Goal: Task Accomplishment & Management: Complete application form

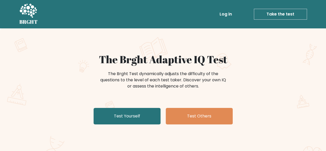
click at [230, 71] on div "The Brght Test dynamically adjusts the difficulty of the questions to the level…" at bounding box center [163, 83] width 206 height 26
click at [227, 14] on link "Log in" at bounding box center [225, 14] width 16 height 10
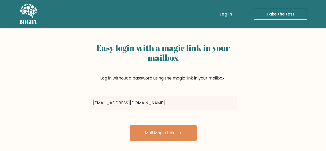
type input "trianzaassidiqi@gmail.com"
click at [130, 124] on button "Mail Magic Link" at bounding box center [163, 132] width 67 height 16
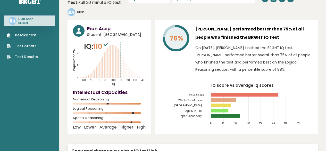
scroll to position [12, 0]
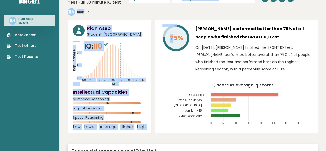
drag, startPoint x: 174, startPoint y: 59, endPoint x: 170, endPoint y: -22, distance: 81.5
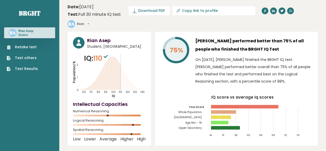
click at [175, 104] on icon "IQ score vs average Iq scores 94 97 100 103 106 109 112 115 Your Score Whole Po…" at bounding box center [236, 117] width 152 height 45
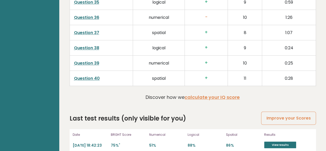
scroll to position [1347, 0]
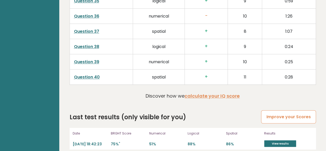
click at [275, 110] on link "Improve your Scores" at bounding box center [288, 116] width 55 height 13
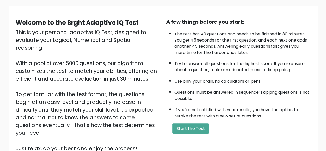
scroll to position [36, 0]
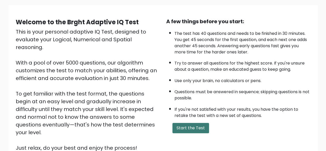
click at [196, 126] on button "Start the Test" at bounding box center [190, 128] width 37 height 10
click at [191, 132] on button "Start the Test" at bounding box center [190, 128] width 37 height 10
click at [193, 132] on button "Start the Test" at bounding box center [190, 128] width 37 height 10
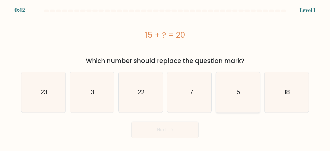
click at [234, 89] on icon "5" at bounding box center [238, 92] width 40 height 40
click at [165, 77] on input "e. 5" at bounding box center [165, 75] width 0 height 1
radio input "true"
click at [179, 124] on button "Next" at bounding box center [164, 129] width 67 height 16
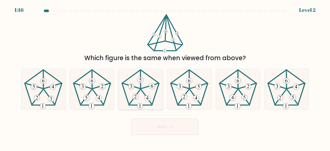
click at [136, 78] on icon at bounding box center [140, 89] width 40 height 40
click at [165, 77] on input "c." at bounding box center [165, 75] width 0 height 1
radio input "true"
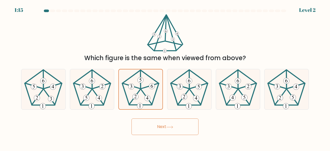
click at [152, 122] on button "Next" at bounding box center [164, 126] width 67 height 16
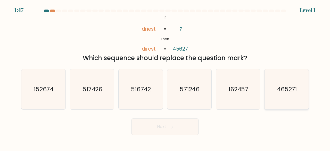
click at [269, 86] on icon "465271" at bounding box center [286, 89] width 40 height 40
click at [165, 77] on input "f. 465271" at bounding box center [165, 75] width 0 height 1
radio input "true"
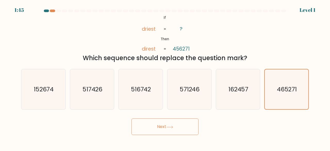
click at [144, 124] on button "Next" at bounding box center [164, 126] width 67 height 16
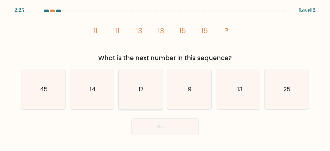
click at [144, 101] on icon "17" at bounding box center [140, 89] width 40 height 40
click at [165, 77] on input "c. 17" at bounding box center [165, 75] width 0 height 1
radio input "true"
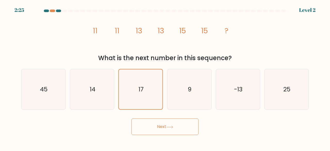
click at [148, 128] on button "Next" at bounding box center [164, 126] width 67 height 16
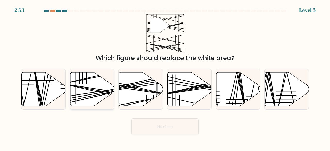
click at [92, 87] on icon at bounding box center [92, 89] width 44 height 34
click at [165, 77] on input "b." at bounding box center [165, 75] width 0 height 1
radio input "true"
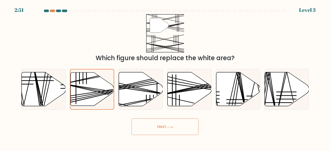
click at [157, 121] on button "Next" at bounding box center [164, 126] width 67 height 16
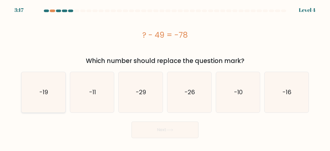
click at [36, 84] on icon "-19" at bounding box center [43, 92] width 40 height 40
click at [165, 77] on input "a. -19" at bounding box center [165, 75] width 0 height 1
radio input "true"
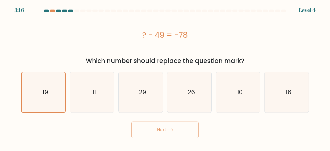
click at [147, 126] on button "Next" at bounding box center [164, 129] width 67 height 16
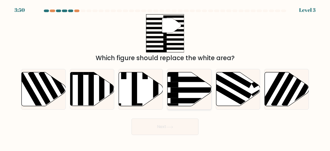
click at [197, 103] on icon at bounding box center [189, 89] width 44 height 34
click at [165, 77] on input "d." at bounding box center [165, 75] width 0 height 1
radio input "true"
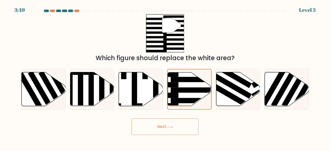
click at [168, 126] on icon at bounding box center [169, 126] width 7 height 3
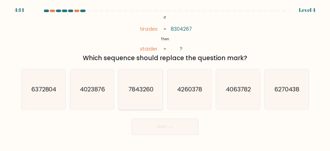
click at [155, 84] on icon "7843260" at bounding box center [140, 89] width 40 height 40
click at [165, 77] on input "c. 7843260" at bounding box center [165, 75] width 0 height 1
radio input "true"
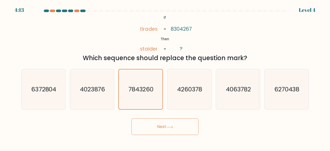
click at [161, 127] on button "Next" at bounding box center [164, 126] width 67 height 16
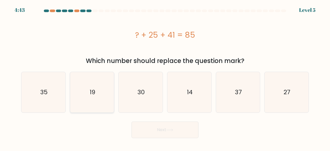
click at [93, 94] on text "19" at bounding box center [93, 92] width 6 height 9
click at [165, 77] on input "b. 19" at bounding box center [165, 75] width 0 height 1
radio input "true"
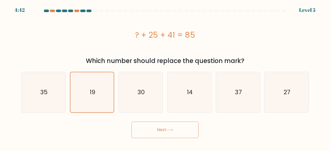
click at [151, 133] on button "Next" at bounding box center [164, 129] width 67 height 16
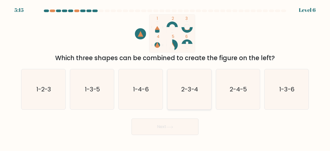
click at [197, 97] on icon "2-3-4" at bounding box center [189, 89] width 40 height 40
click at [165, 77] on input "d. 2-3-4" at bounding box center [165, 75] width 0 height 1
radio input "true"
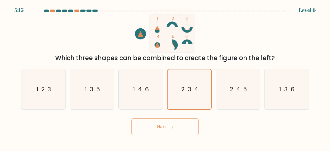
click at [172, 129] on button "Next" at bounding box center [164, 126] width 67 height 16
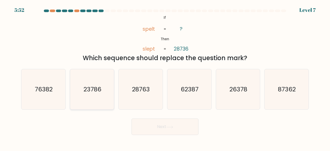
click at [95, 79] on icon "23786" at bounding box center [92, 89] width 40 height 40
click at [165, 77] on input "b. 23786" at bounding box center [165, 75] width 0 height 1
radio input "true"
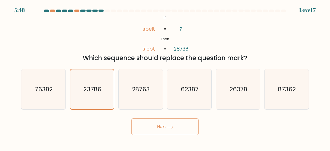
click at [165, 123] on button "Next" at bounding box center [164, 126] width 67 height 16
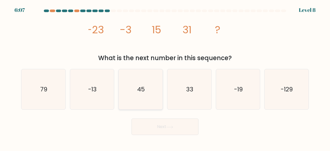
click at [133, 79] on icon "45" at bounding box center [140, 89] width 40 height 40
click at [165, 77] on input "c. 45" at bounding box center [165, 75] width 0 height 1
radio input "true"
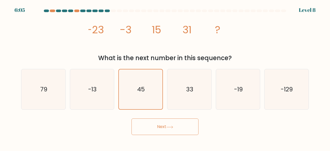
click at [161, 124] on button "Next" at bounding box center [164, 126] width 67 height 16
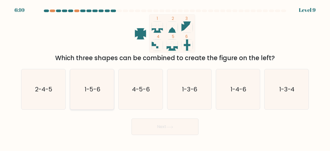
click at [87, 92] on text "1-5-6" at bounding box center [93, 89] width 16 height 9
click at [165, 77] on input "b. 1-5-6" at bounding box center [165, 75] width 0 height 1
radio input "true"
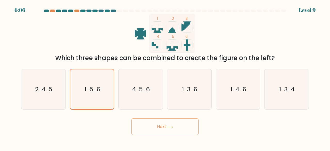
click at [160, 117] on div "Next" at bounding box center [165, 125] width 294 height 19
click at [162, 125] on button "Next" at bounding box center [164, 126] width 67 height 16
click at [151, 122] on button "Next" at bounding box center [164, 126] width 67 height 16
click at [161, 127] on button "Next" at bounding box center [164, 126] width 67 height 16
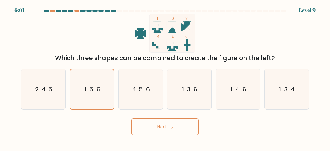
click at [161, 127] on button "Next" at bounding box center [164, 126] width 67 height 16
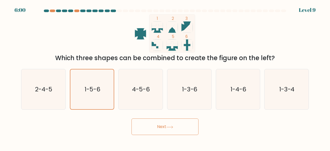
click at [161, 127] on button "Next" at bounding box center [164, 126] width 67 height 16
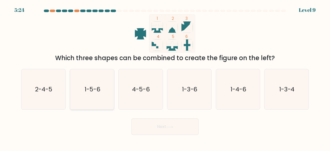
click at [97, 84] on icon "1-5-6" at bounding box center [92, 89] width 40 height 40
click at [165, 77] on input "b. 1-5-6" at bounding box center [165, 75] width 0 height 1
radio input "true"
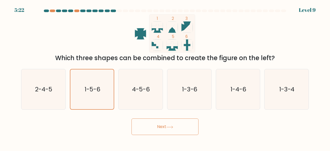
click at [166, 127] on button "Next" at bounding box center [164, 126] width 67 height 16
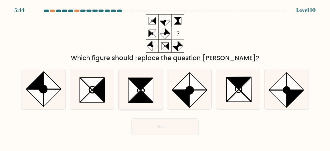
click at [151, 97] on icon at bounding box center [147, 90] width 12 height 24
click at [165, 77] on input "c." at bounding box center [165, 75] width 0 height 1
radio input "true"
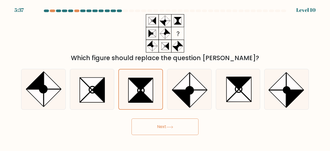
click at [165, 126] on button "Next" at bounding box center [164, 126] width 67 height 16
click at [169, 120] on button "Next" at bounding box center [164, 126] width 67 height 16
click at [166, 129] on button "Next" at bounding box center [164, 126] width 67 height 16
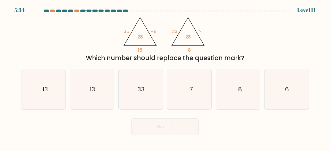
click at [166, 129] on button "Next" at bounding box center [164, 126] width 67 height 16
click at [175, 32] on tspan "33" at bounding box center [174, 31] width 5 height 6
click at [93, 93] on text "13" at bounding box center [92, 89] width 5 height 9
click at [165, 77] on input "b. 13" at bounding box center [165, 75] width 0 height 1
radio input "true"
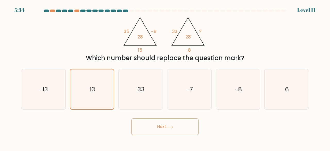
drag, startPoint x: 152, startPoint y: 33, endPoint x: 159, endPoint y: 32, distance: 7.0
click at [159, 32] on icon "@import url('https://fonts.googleapis.com/css?family=Abril+Fatface:400,100,100i…" at bounding box center [165, 33] width 88 height 38
click at [158, 13] on div at bounding box center [165, 12] width 294 height 5
click at [176, 31] on tspan "33" at bounding box center [174, 31] width 5 height 6
click at [188, 50] on tspan "-8" at bounding box center [187, 50] width 5 height 6
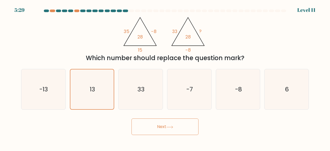
click at [189, 49] on tspan "-8" at bounding box center [187, 50] width 5 height 6
click at [304, 89] on icon "6" at bounding box center [286, 89] width 40 height 40
click at [165, 77] on input "f. 6" at bounding box center [165, 75] width 0 height 1
radio input "true"
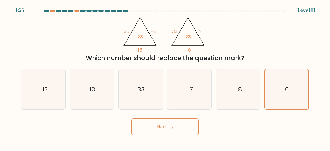
click at [149, 132] on button "Next" at bounding box center [164, 126] width 67 height 16
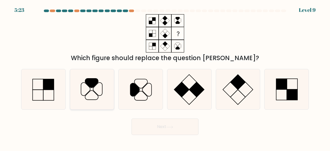
click at [109, 85] on icon at bounding box center [92, 89] width 40 height 40
click at [165, 77] on input "b." at bounding box center [165, 75] width 0 height 1
radio input "true"
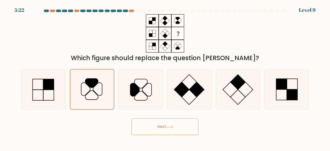
click at [169, 126] on icon at bounding box center [169, 126] width 7 height 3
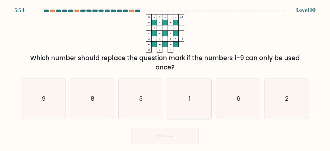
click at [199, 89] on icon "1" at bounding box center [189, 98] width 40 height 40
click at [165, 77] on input "d. 1" at bounding box center [165, 75] width 0 height 1
radio input "true"
click at [172, 132] on button "Next" at bounding box center [164, 136] width 67 height 16
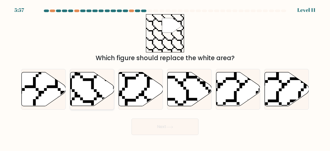
click at [104, 106] on icon at bounding box center [92, 89] width 44 height 34
click at [165, 77] on input "b." at bounding box center [165, 75] width 0 height 1
radio input "true"
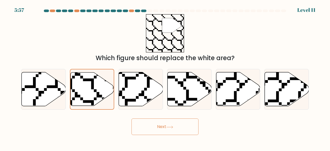
click at [158, 131] on button "Next" at bounding box center [164, 126] width 67 height 16
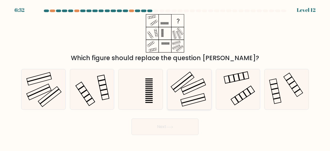
click at [192, 92] on icon at bounding box center [189, 89] width 40 height 40
click at [165, 77] on input "d." at bounding box center [165, 75] width 0 height 1
radio input "true"
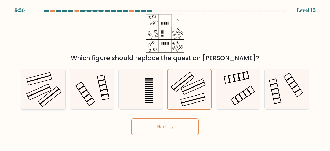
click at [40, 99] on icon at bounding box center [43, 89] width 40 height 40
click at [165, 77] on input "a." at bounding box center [165, 75] width 0 height 1
radio input "true"
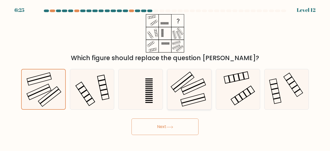
click at [187, 83] on icon at bounding box center [189, 89] width 40 height 40
click at [165, 77] on input "d." at bounding box center [165, 75] width 0 height 1
radio input "true"
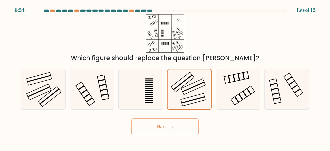
click at [67, 87] on div "a." at bounding box center [43, 89] width 49 height 41
click at [35, 98] on icon at bounding box center [43, 89] width 40 height 40
click at [165, 77] on input "a." at bounding box center [165, 75] width 0 height 1
radio input "true"
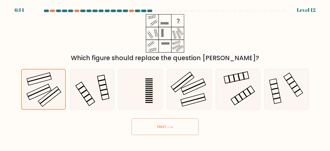
click at [159, 122] on button "Next" at bounding box center [164, 126] width 67 height 16
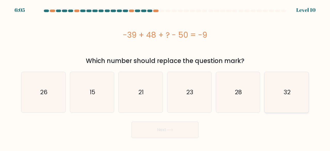
click at [296, 97] on icon "32" at bounding box center [286, 92] width 40 height 40
click at [165, 77] on input "f. 32" at bounding box center [165, 75] width 0 height 1
radio input "true"
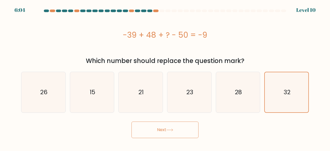
click at [158, 131] on button "Next" at bounding box center [164, 129] width 67 height 16
click at [168, 130] on icon at bounding box center [169, 129] width 7 height 3
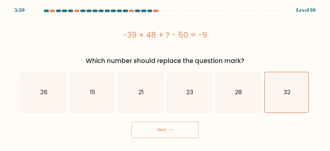
click at [168, 130] on icon at bounding box center [169, 129] width 7 height 3
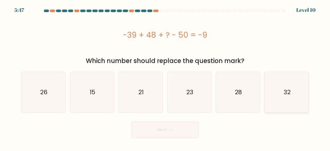
click at [267, 87] on icon "32" at bounding box center [286, 92] width 40 height 40
click at [165, 77] on input "f. 32" at bounding box center [165, 75] width 0 height 1
radio input "true"
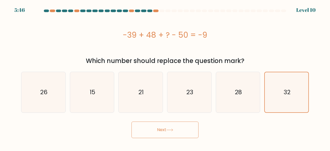
click at [170, 131] on icon at bounding box center [169, 129] width 7 height 3
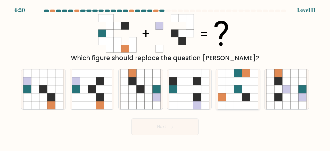
click at [220, 86] on icon at bounding box center [222, 89] width 8 height 8
click at [165, 77] on input "e." at bounding box center [165, 75] width 0 height 1
radio input "true"
click at [167, 88] on div at bounding box center [189, 89] width 45 height 41
click at [165, 77] on input "d." at bounding box center [165, 75] width 0 height 1
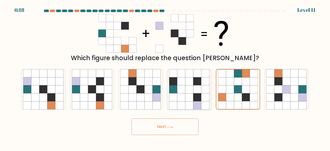
radio input "true"
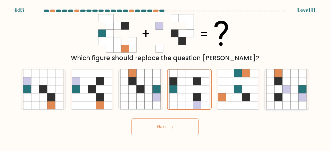
click at [290, 99] on icon at bounding box center [286, 97] width 8 height 8
click at [165, 77] on input "f." at bounding box center [165, 75] width 0 height 1
radio input "true"
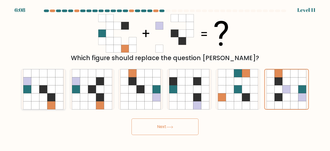
click at [51, 90] on icon at bounding box center [51, 89] width 8 height 8
click at [165, 77] on input "a." at bounding box center [165, 75] width 0 height 1
radio input "true"
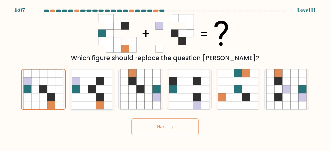
click at [89, 94] on icon at bounding box center [92, 97] width 8 height 8
click at [165, 77] on input "b." at bounding box center [165, 75] width 0 height 1
radio input "true"
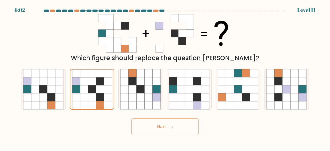
click at [156, 130] on button "Next" at bounding box center [164, 126] width 67 height 16
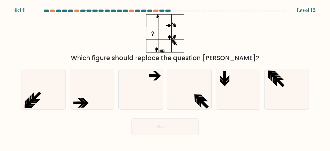
click at [191, 86] on icon at bounding box center [189, 89] width 40 height 40
click at [165, 77] on input "d." at bounding box center [165, 75] width 0 height 1
radio input "true"
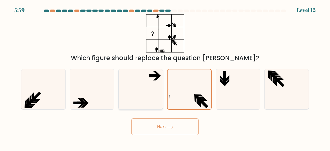
click at [142, 99] on icon at bounding box center [140, 89] width 40 height 40
click at [165, 77] on input "c." at bounding box center [165, 75] width 0 height 1
radio input "true"
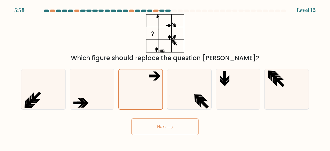
click at [183, 126] on button "Next" at bounding box center [164, 126] width 67 height 16
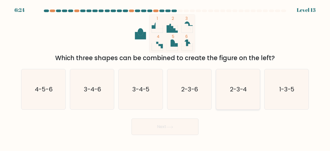
click at [247, 81] on icon "2-3-4" at bounding box center [238, 89] width 40 height 40
click at [165, 77] on input "e. 2-3-4" at bounding box center [165, 75] width 0 height 1
radio input "true"
click at [173, 121] on button "Next" at bounding box center [164, 126] width 67 height 16
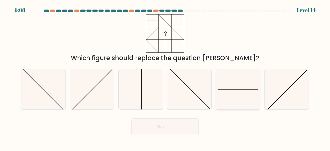
click at [235, 97] on icon at bounding box center [238, 89] width 40 height 40
click at [165, 77] on input "e." at bounding box center [165, 75] width 0 height 1
radio input "true"
click at [164, 115] on form at bounding box center [165, 72] width 330 height 125
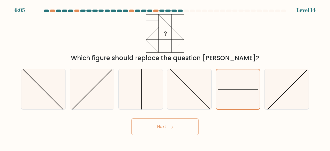
click at [163, 123] on button "Next" at bounding box center [164, 126] width 67 height 16
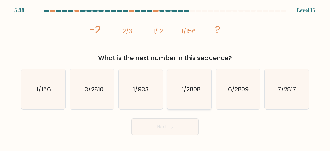
click at [184, 96] on icon "-1/2808" at bounding box center [189, 89] width 40 height 40
click at [165, 77] on input "d. -1/2808" at bounding box center [165, 75] width 0 height 1
radio input "true"
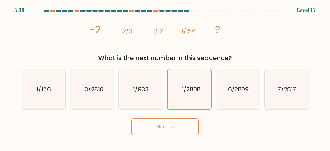
click at [175, 123] on button "Next" at bounding box center [164, 126] width 67 height 16
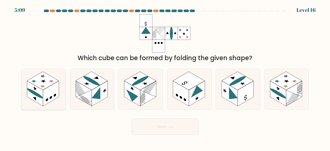
click at [52, 92] on rect at bounding box center [51, 93] width 16 height 25
click at [165, 77] on input "a." at bounding box center [165, 75] width 0 height 1
radio input "true"
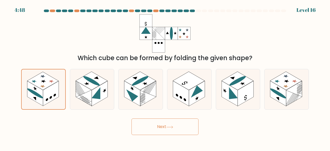
click at [154, 124] on button "Next" at bounding box center [164, 126] width 67 height 16
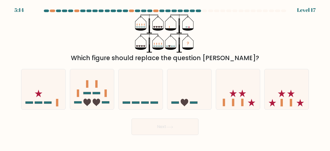
click at [168, 28] on icon "?" at bounding box center [165, 33] width 60 height 38
click at [297, 78] on icon at bounding box center [286, 89] width 44 height 36
click at [165, 77] on input "f." at bounding box center [165, 75] width 0 height 1
radio input "true"
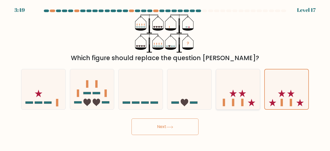
click at [233, 81] on icon at bounding box center [238, 89] width 44 height 36
click at [165, 77] on input "e." at bounding box center [165, 75] width 0 height 1
radio input "true"
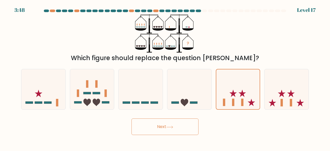
click at [163, 123] on button "Next" at bounding box center [164, 126] width 67 height 16
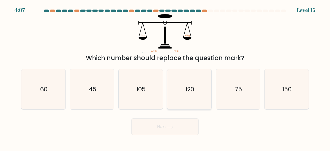
click at [202, 92] on icon "120" at bounding box center [189, 89] width 40 height 40
click at [165, 77] on input "d. 120" at bounding box center [165, 75] width 0 height 1
radio input "true"
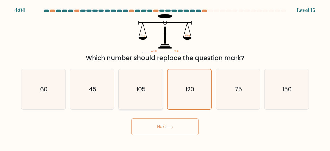
click at [145, 90] on text "105" at bounding box center [140, 89] width 9 height 9
click at [165, 77] on input "c. 105" at bounding box center [165, 75] width 0 height 1
radio input "true"
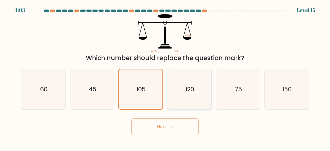
click at [186, 93] on text "120" at bounding box center [189, 89] width 9 height 9
click at [165, 77] on input "d. 120" at bounding box center [165, 75] width 0 height 1
radio input "true"
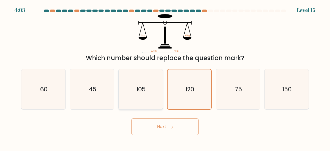
click at [153, 100] on icon "105" at bounding box center [140, 89] width 40 height 40
click at [165, 77] on input "c. 105" at bounding box center [165, 75] width 0 height 1
radio input "true"
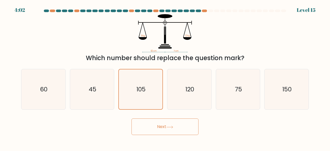
click at [162, 120] on button "Next" at bounding box center [164, 126] width 67 height 16
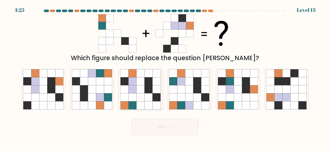
click at [140, 79] on icon at bounding box center [141, 81] width 8 height 8
click at [165, 77] on input "c." at bounding box center [165, 75] width 0 height 1
radio input "true"
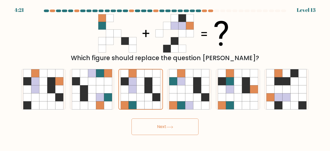
click at [171, 128] on icon at bounding box center [169, 126] width 7 height 3
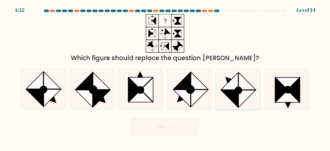
click at [238, 97] on icon at bounding box center [246, 98] width 17 height 17
click at [165, 77] on input "e." at bounding box center [165, 75] width 0 height 1
radio input "true"
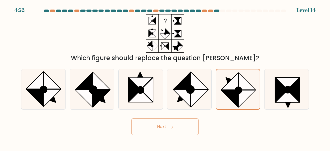
click at [188, 126] on button "Next" at bounding box center [164, 126] width 67 height 16
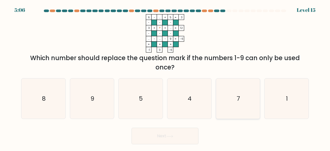
click at [248, 109] on icon "7" at bounding box center [238, 98] width 40 height 40
click at [165, 77] on input "e. 7" at bounding box center [165, 75] width 0 height 1
radio input "true"
click at [185, 131] on button "Next" at bounding box center [164, 136] width 67 height 16
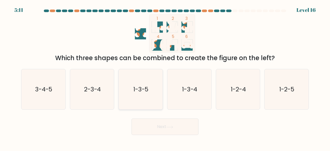
click at [134, 76] on icon "1-3-5" at bounding box center [140, 89] width 40 height 40
click at [165, 76] on input "c. 1-3-5" at bounding box center [165, 75] width 0 height 1
radio input "true"
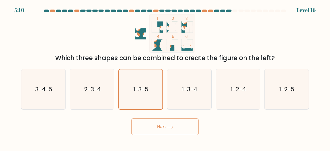
click at [148, 125] on button "Next" at bounding box center [164, 126] width 67 height 16
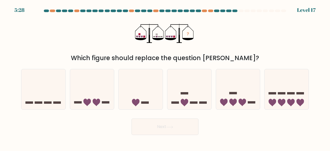
click at [196, 68] on div "a. b. c." at bounding box center [165, 87] width 292 height 45
click at [104, 105] on icon at bounding box center [92, 89] width 44 height 36
click at [165, 77] on input "b." at bounding box center [165, 75] width 0 height 1
radio input "true"
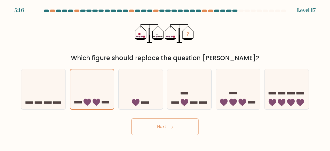
click at [166, 127] on button "Next" at bounding box center [164, 126] width 67 height 16
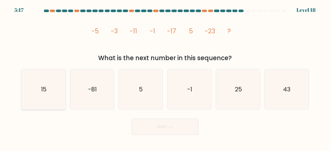
click at [56, 75] on icon "15" at bounding box center [43, 89] width 40 height 40
click at [165, 75] on input "a. 15" at bounding box center [165, 75] width 0 height 1
radio input "true"
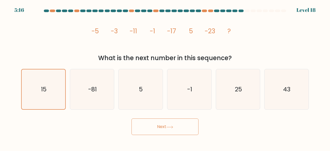
click at [164, 128] on button "Next" at bounding box center [164, 126] width 67 height 16
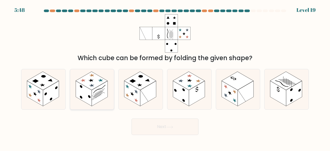
click at [109, 88] on icon at bounding box center [92, 89] width 44 height 40
click at [165, 77] on input "b." at bounding box center [165, 75] width 0 height 1
radio input "true"
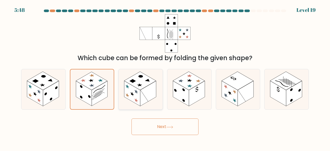
click at [132, 92] on rect at bounding box center [132, 93] width 16 height 25
click at [165, 77] on input "c." at bounding box center [165, 75] width 0 height 1
radio input "true"
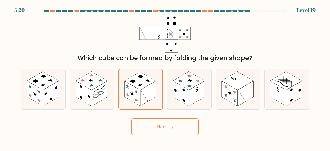
click at [156, 124] on button "Next" at bounding box center [164, 126] width 67 height 16
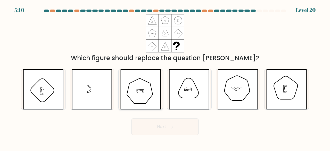
click at [149, 84] on icon at bounding box center [140, 89] width 41 height 40
click at [165, 77] on input "c." at bounding box center [165, 75] width 0 height 1
radio input "true"
click at [165, 126] on button "Next" at bounding box center [164, 126] width 67 height 16
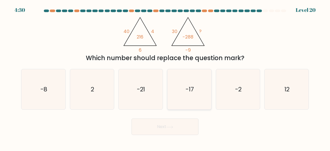
click at [202, 79] on icon "-17" at bounding box center [189, 89] width 40 height 40
click at [165, 77] on input "d. -17" at bounding box center [165, 75] width 0 height 1
radio input "true"
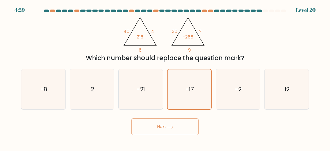
click at [155, 125] on button "Next" at bounding box center [164, 126] width 67 height 16
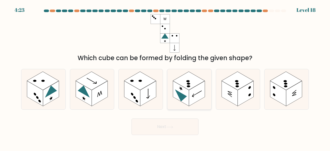
click at [200, 99] on rect at bounding box center [197, 93] width 16 height 25
click at [165, 77] on input "d." at bounding box center [165, 75] width 0 height 1
radio input "true"
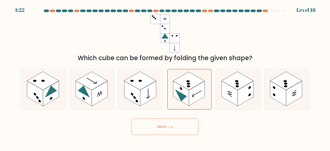
click at [164, 122] on button "Next" at bounding box center [164, 126] width 67 height 16
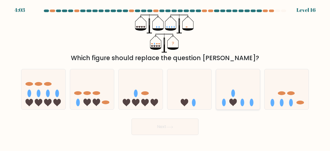
click at [226, 79] on icon at bounding box center [238, 89] width 44 height 36
click at [165, 77] on input "e." at bounding box center [165, 75] width 0 height 1
radio input "true"
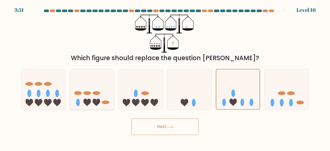
click at [104, 84] on icon at bounding box center [92, 89] width 44 height 36
click at [165, 77] on input "b." at bounding box center [165, 75] width 0 height 1
radio input "true"
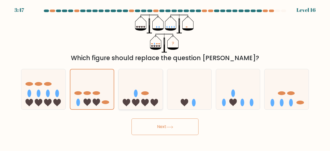
click at [130, 88] on icon at bounding box center [141, 89] width 44 height 36
click at [165, 77] on input "c." at bounding box center [165, 75] width 0 height 1
radio input "true"
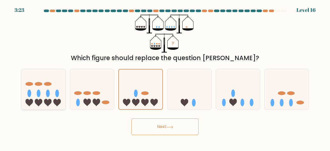
click at [48, 99] on icon at bounding box center [43, 89] width 44 height 36
click at [165, 77] on input "a." at bounding box center [165, 75] width 0 height 1
radio input "true"
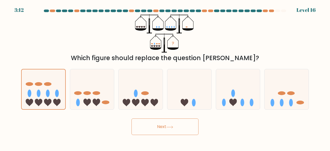
click at [145, 130] on button "Next" at bounding box center [164, 126] width 67 height 16
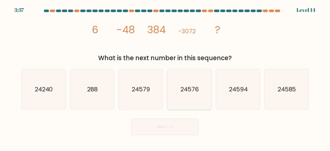
click at [180, 81] on icon "24576" at bounding box center [189, 89] width 40 height 40
click at [165, 77] on input "d. 24576" at bounding box center [165, 75] width 0 height 1
radio input "true"
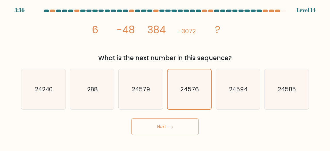
click at [158, 126] on button "Next" at bounding box center [164, 126] width 67 height 16
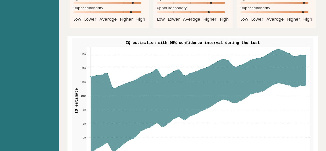
scroll to position [595, 0]
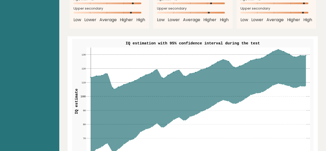
drag, startPoint x: 110, startPoint y: 136, endPoint x: 117, endPoint y: 143, distance: 9.3
click at [117, 143] on g "60 60 70 70 80 80 90 90 100 100 110 110 120 120 130 130 1 5 10 15 20 25 30 35 40" at bounding box center [195, 102] width 230 height 111
drag, startPoint x: 112, startPoint y: 140, endPoint x: 129, endPoint y: 100, distance: 43.2
click at [129, 100] on icon at bounding box center [198, 100] width 215 height 103
click at [277, 47] on rect at bounding box center [198, 100] width 224 height 107
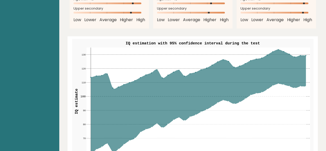
click at [277, 47] on rect at bounding box center [198, 100] width 224 height 107
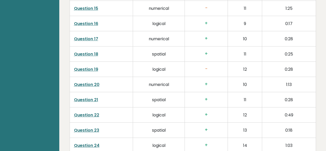
scroll to position [1038, 0]
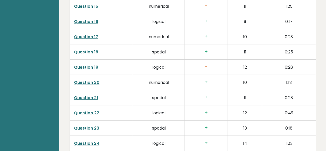
click at [95, 64] on link "Question 19" at bounding box center [86, 67] width 24 height 6
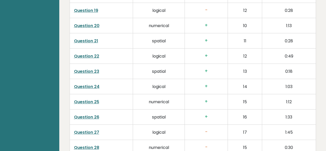
scroll to position [1138, 0]
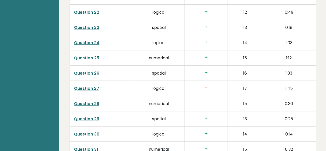
click at [95, 85] on link "Question 27" at bounding box center [86, 88] width 25 height 6
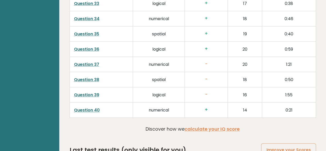
scroll to position [1315, 0]
click at [90, 71] on td "Question 38" at bounding box center [101, 78] width 63 height 15
click at [89, 76] on link "Question 38" at bounding box center [86, 79] width 25 height 6
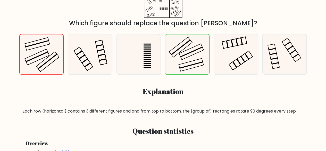
scroll to position [118, 0]
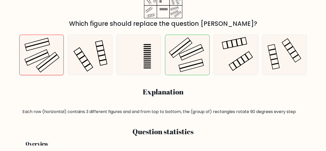
click at [46, 58] on icon at bounding box center [41, 55] width 40 height 40
radio input "true"
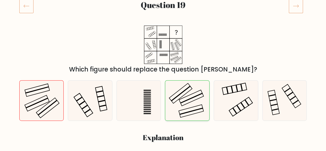
scroll to position [60, 0]
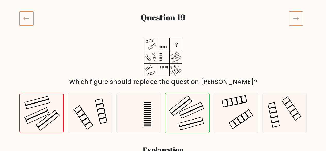
drag, startPoint x: 174, startPoint y: 58, endPoint x: 195, endPoint y: 53, distance: 21.1
click at [195, 53] on icon at bounding box center [163, 57] width 64 height 38
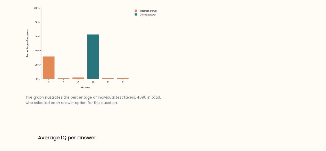
scroll to position [589, 0]
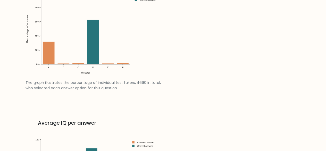
click at [92, 36] on img at bounding box center [95, 30] width 138 height 98
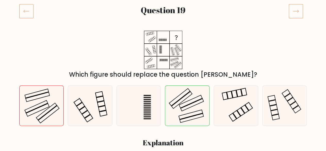
scroll to position [0, 0]
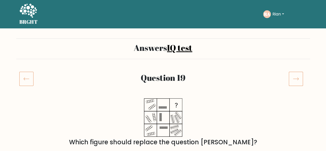
click at [298, 81] on icon at bounding box center [296, 78] width 14 height 14
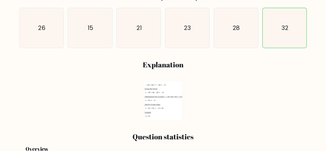
scroll to position [145, 0]
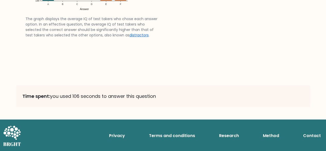
scroll to position [846, 0]
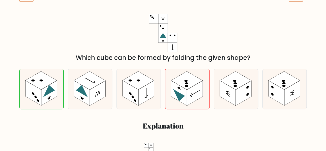
scroll to position [84, 0]
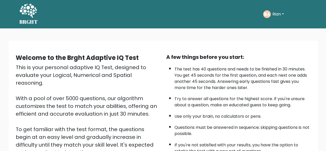
scroll to position [36, 0]
